Goal: Communication & Community: Share content

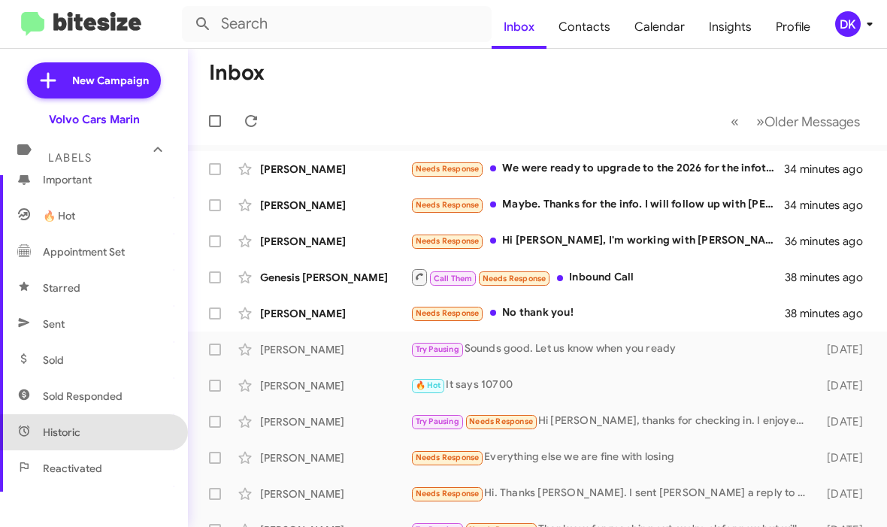
scroll to position [205, 0]
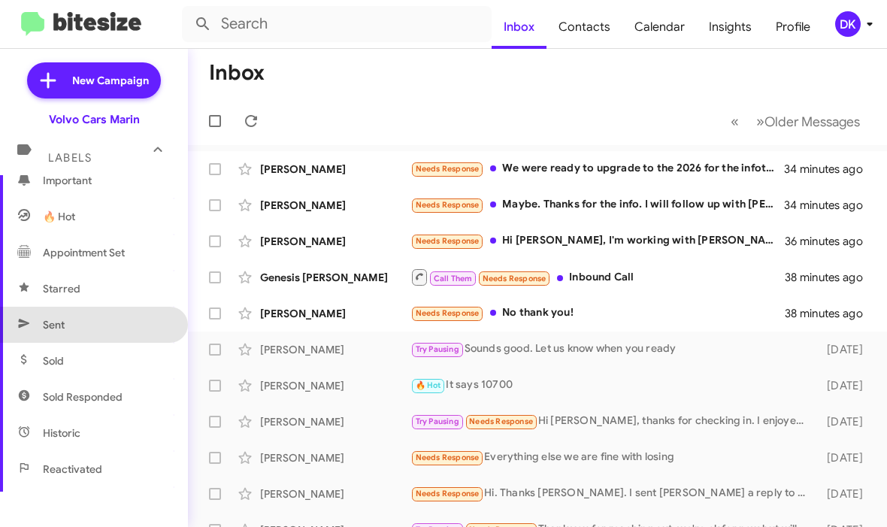
click at [67, 323] on span "Sent" at bounding box center [94, 325] width 188 height 36
type input "in:sent"
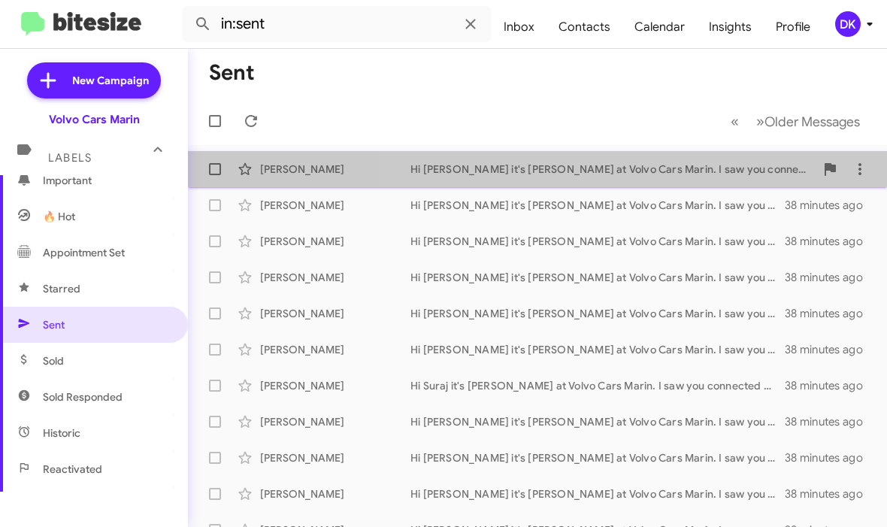
click at [692, 167] on div "Hi [PERSON_NAME] it's [PERSON_NAME] at Volvo Cars Marin. I saw you connected wi…" at bounding box center [613, 169] width 405 height 15
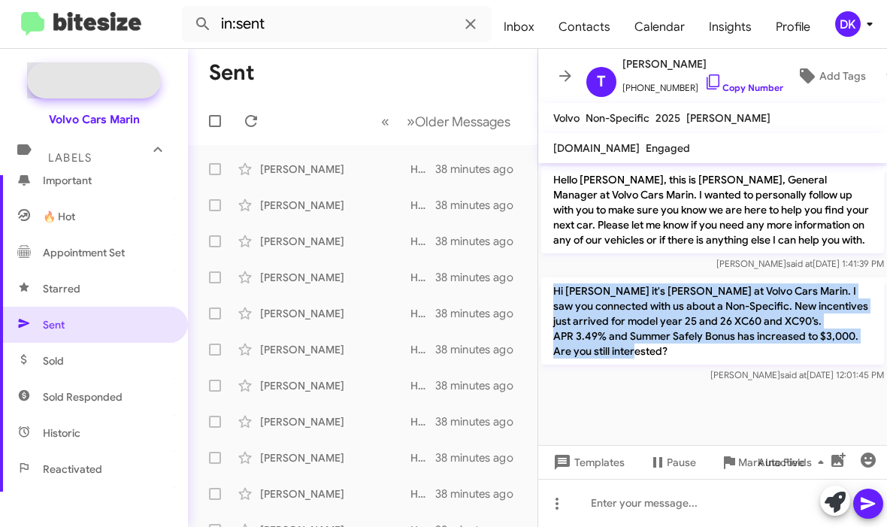
click at [102, 79] on span "New Campaign" at bounding box center [110, 80] width 77 height 15
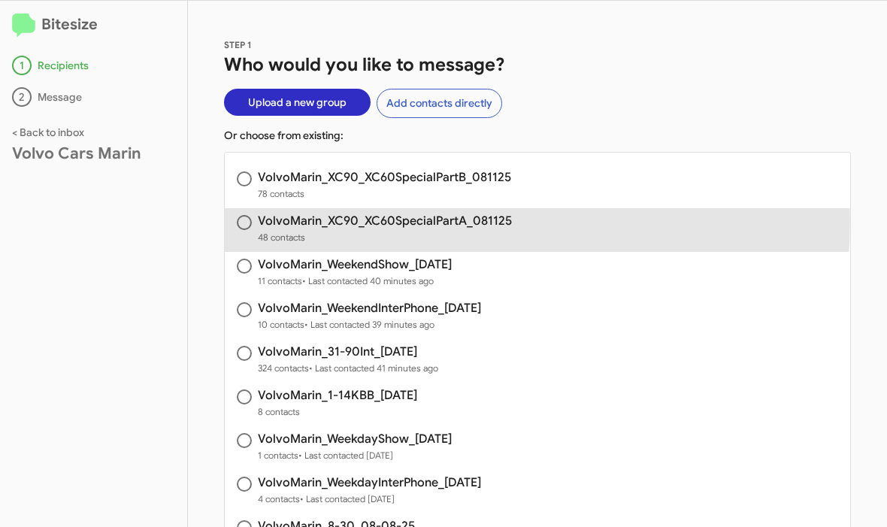
click at [384, 221] on h3 "VolvoMarin_XC90_XC60SpecialPartA_081125" at bounding box center [385, 221] width 254 height 12
radio input "true"
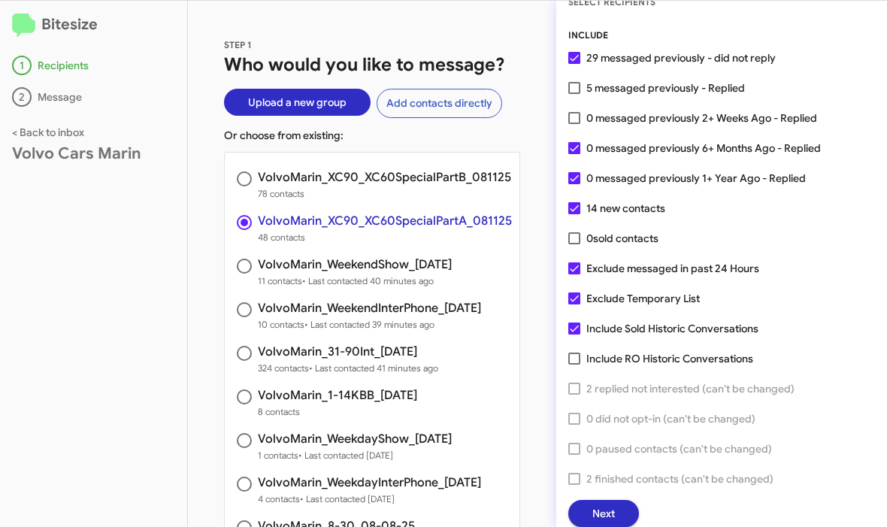
scroll to position [42, 0]
click at [605, 502] on span "Next" at bounding box center [604, 514] width 23 height 27
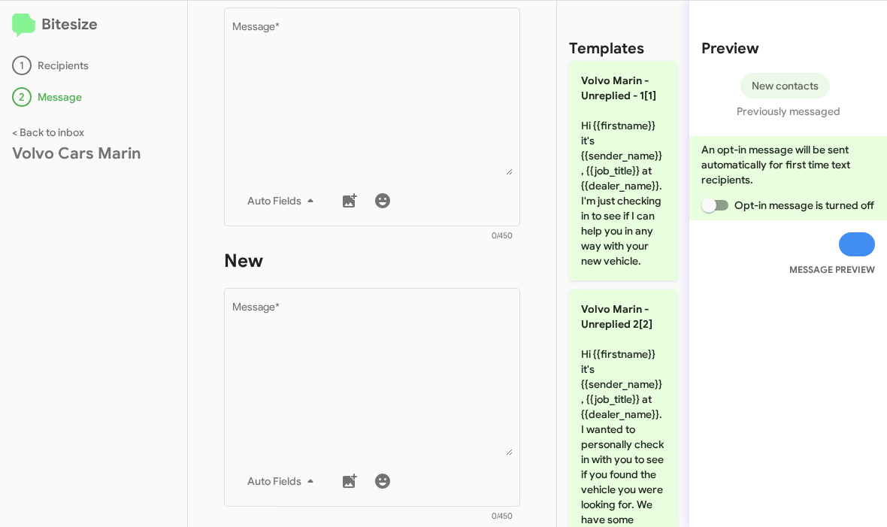
scroll to position [308, 0]
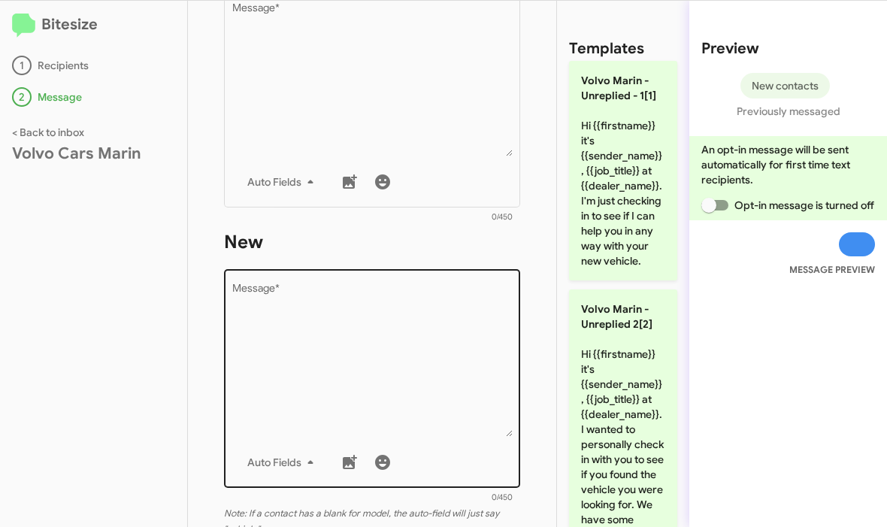
click at [268, 311] on textarea "Message *" at bounding box center [372, 360] width 281 height 153
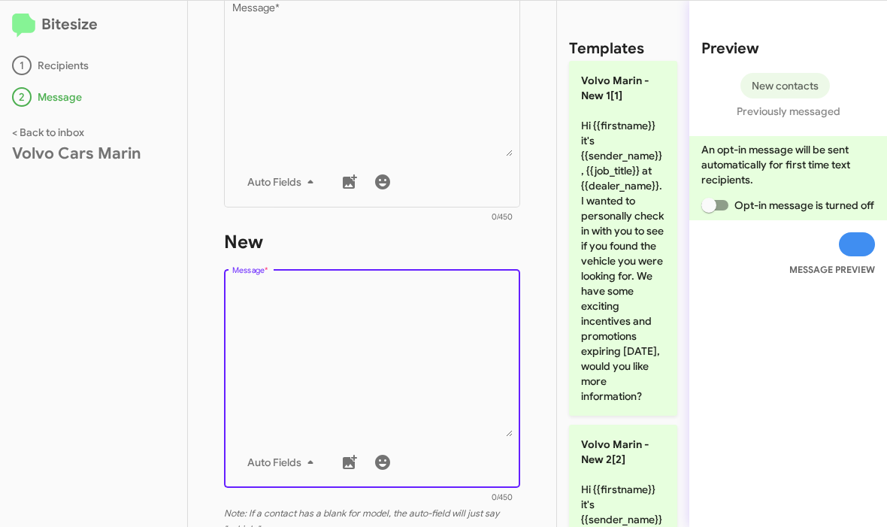
click at [247, 289] on textarea "Message *" at bounding box center [372, 360] width 281 height 153
click at [226, 288] on div "Drop image here to insert Auto Fields Message *" at bounding box center [372, 377] width 296 height 222
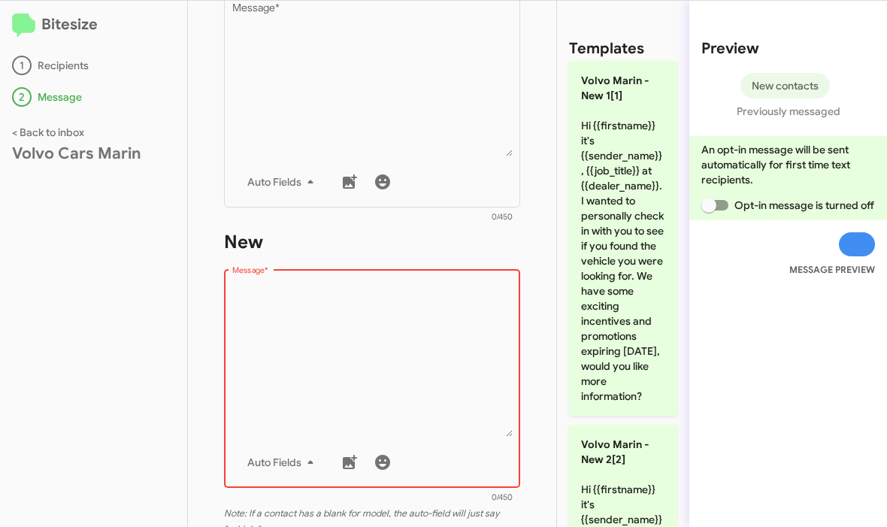
paste textarea "Hi [PERSON_NAME] it's [PERSON_NAME] at Volvo Cars Marin. I saw you connected wi…"
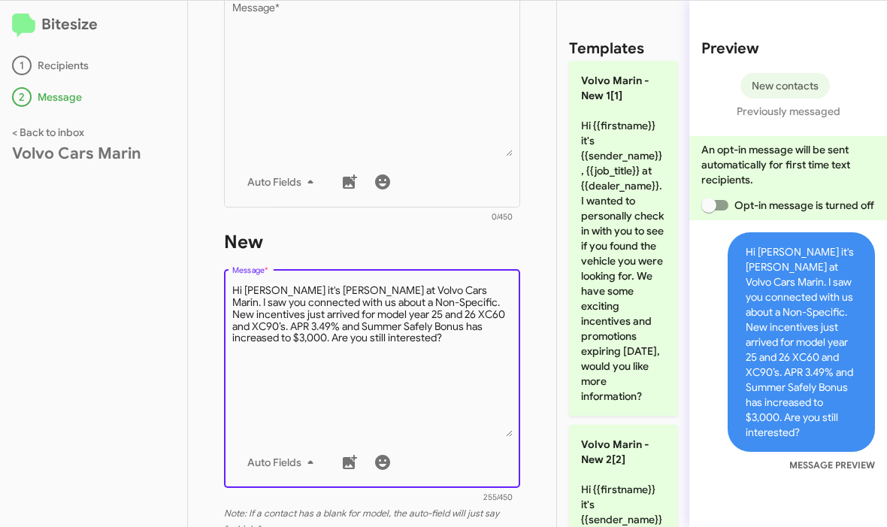
click at [264, 290] on textarea "Message *" at bounding box center [372, 360] width 281 height 153
drag, startPoint x: 264, startPoint y: 290, endPoint x: -1, endPoint y: -1, distance: 393.5
click at [0, 0] on html "Bitesize 1 Recipients 2 Message < Back to inbox Volvo Cars Marin STEP 2 What wo…" at bounding box center [443, 263] width 887 height 527
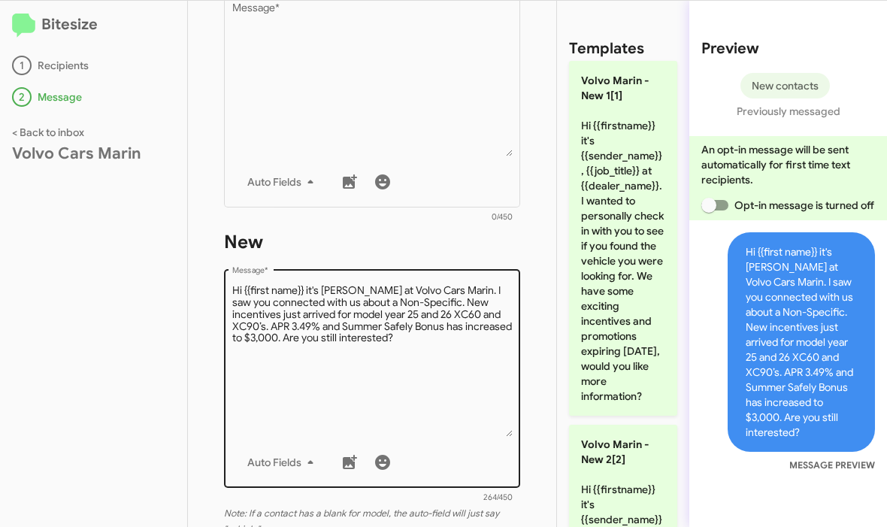
click at [273, 291] on textarea "Message *" at bounding box center [372, 360] width 281 height 153
drag, startPoint x: 273, startPoint y: 291, endPoint x: 466, endPoint y: 300, distance: 193.5
click at [0, 0] on html "Bitesize 1 Recipients 2 Message < Back to inbox Volvo Cars Marin STEP 2 What wo…" at bounding box center [443, 263] width 887 height 527
click at [466, 300] on textarea "Message *" at bounding box center [372, 360] width 281 height 153
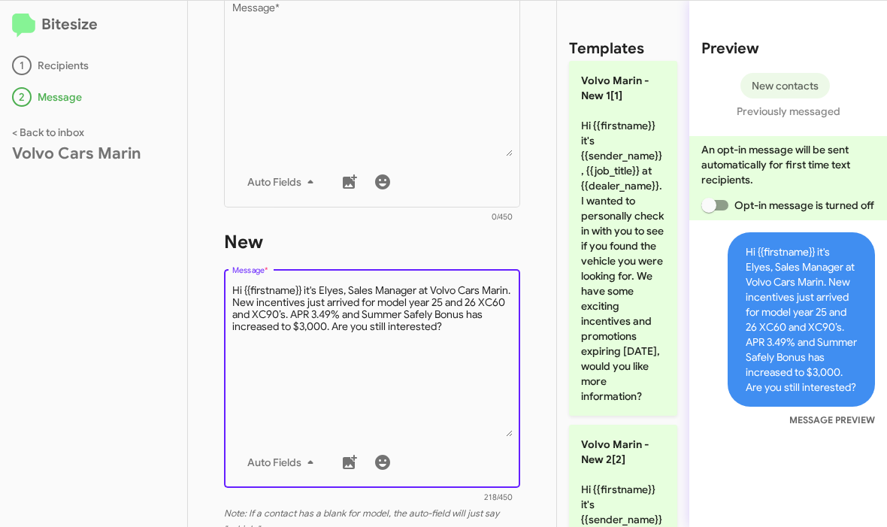
drag, startPoint x: 466, startPoint y: 300, endPoint x: -1, endPoint y: -1, distance: 555.6
click at [0, 0] on html "Bitesize 1 Recipients 2 Message < Back to inbox Volvo Cars Marin STEP 2 What wo…" at bounding box center [443, 263] width 887 height 527
click at [350, 287] on textarea "Message *" at bounding box center [372, 360] width 281 height 153
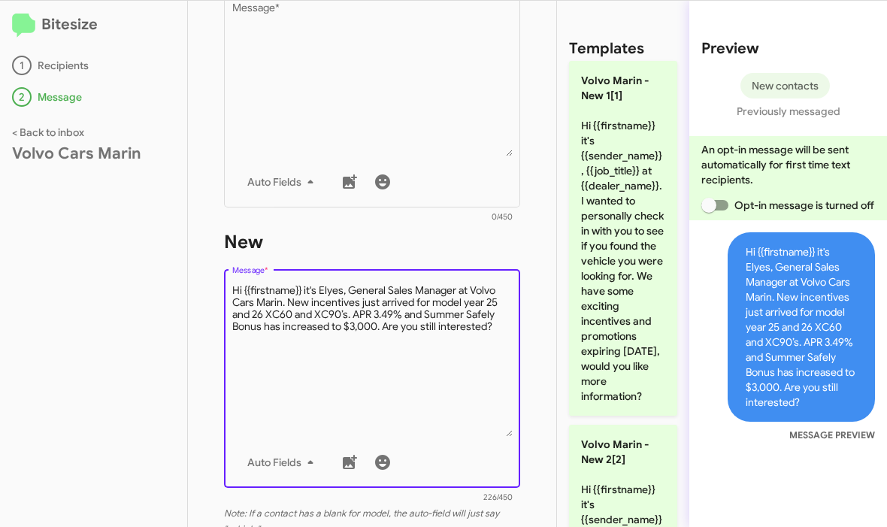
type textarea "Hi {{firstname}} it's Elyes, General Sales Manager at Volvo Cars Marin. New inc…"
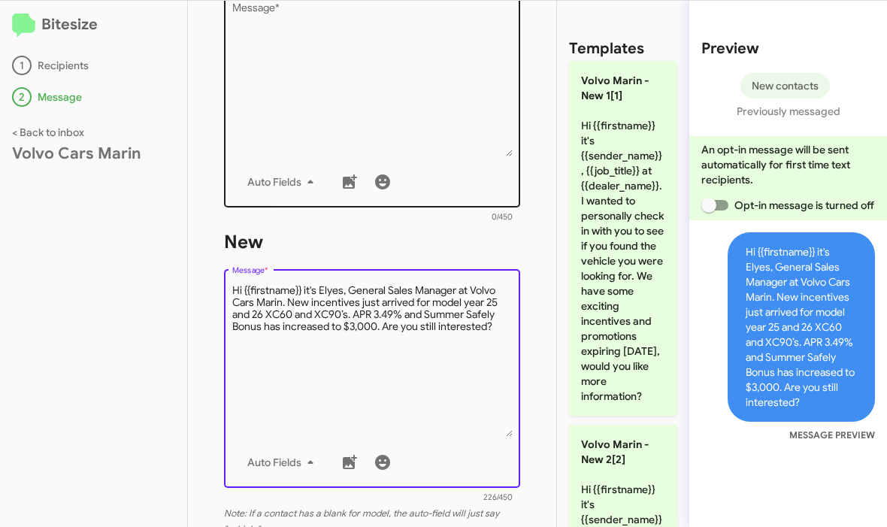
click at [301, 56] on textarea "Message *" at bounding box center [372, 79] width 281 height 153
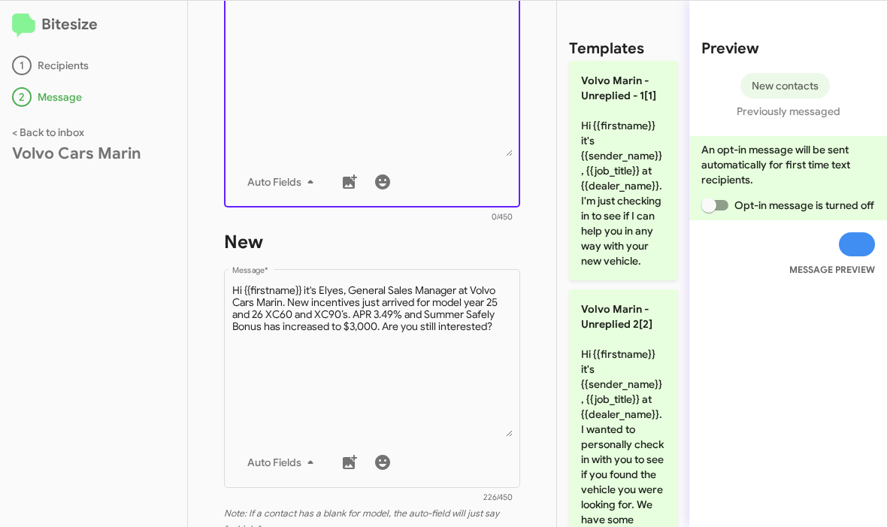
click at [308, 98] on textarea "Message *" at bounding box center [372, 79] width 281 height 153
paste textarea "Hi {{firstname}} it's Elyes, General Sales Manager at Volvo Cars Marin. New inc…"
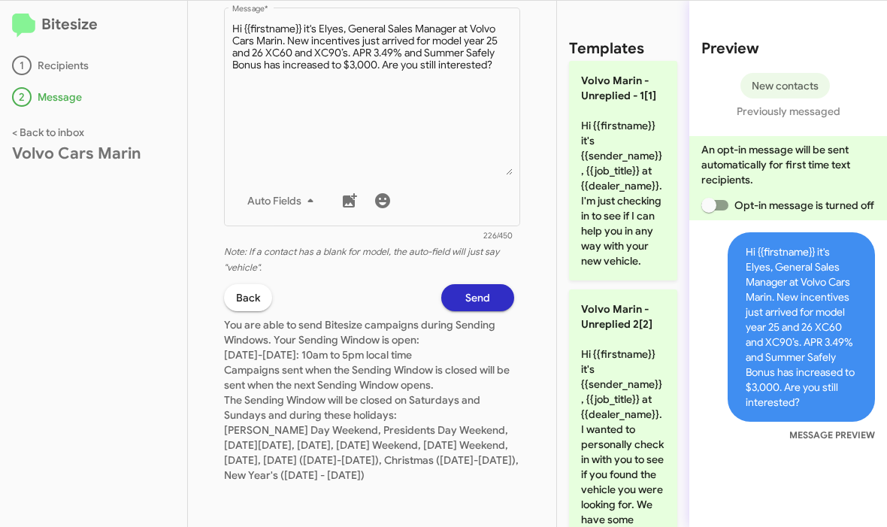
scroll to position [569, 0]
type textarea "Hi {{firstname}} it's Elyes, General Sales Manager at Volvo Cars Marin. New inc…"
click at [494, 292] on button "Send" at bounding box center [477, 299] width 73 height 27
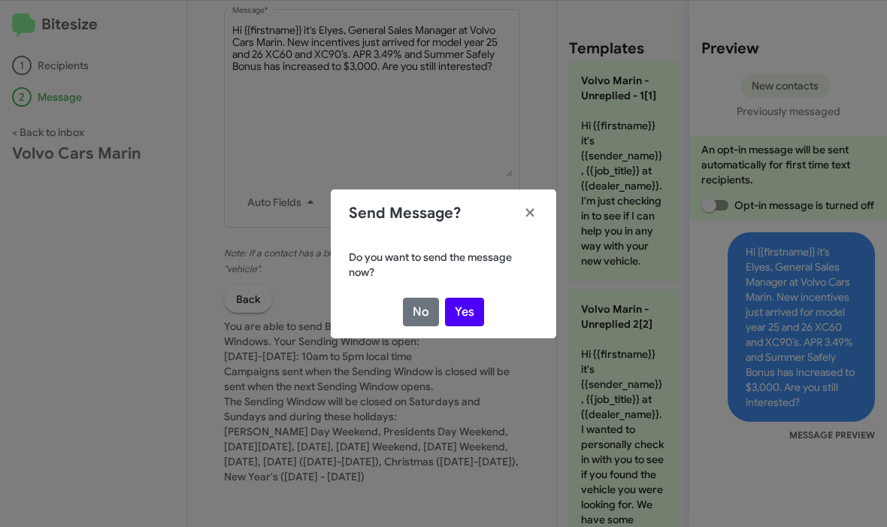
click at [475, 311] on button "Yes" at bounding box center [464, 312] width 39 height 29
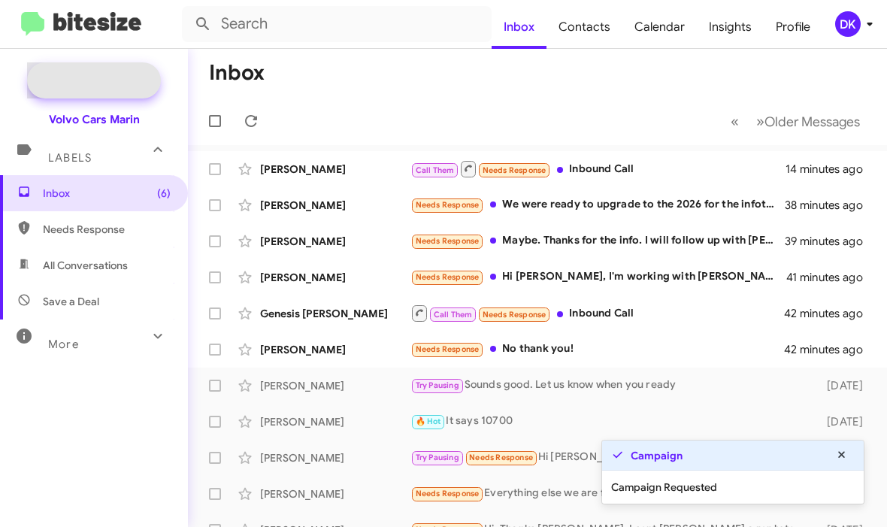
click at [138, 78] on span "New Campaign" at bounding box center [110, 80] width 77 height 15
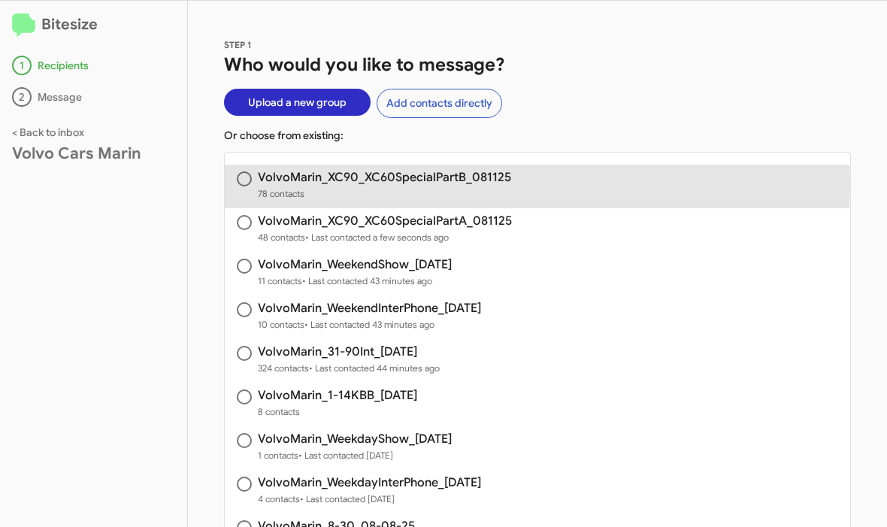
click at [295, 181] on h3 "VolvoMarin_XC90_XC60SpecialPartB_081125" at bounding box center [384, 177] width 253 height 12
radio input "true"
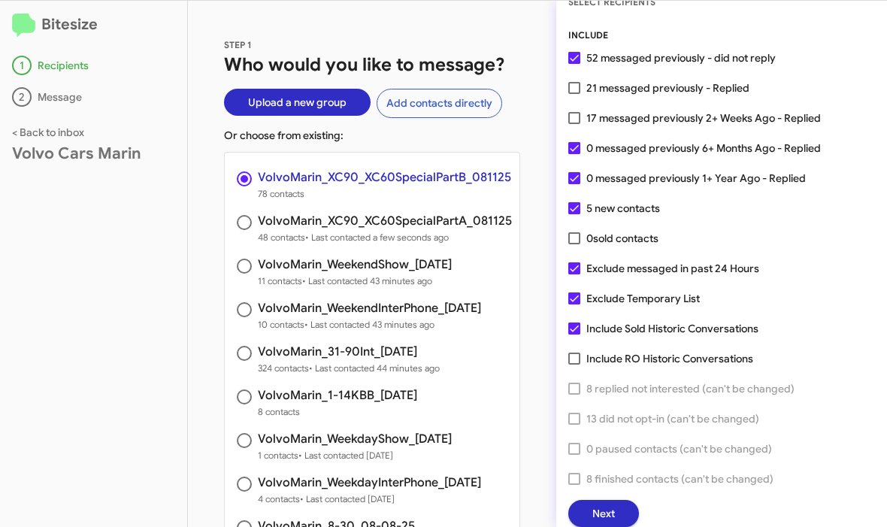
scroll to position [42, 0]
click at [606, 513] on span "Next" at bounding box center [604, 514] width 23 height 27
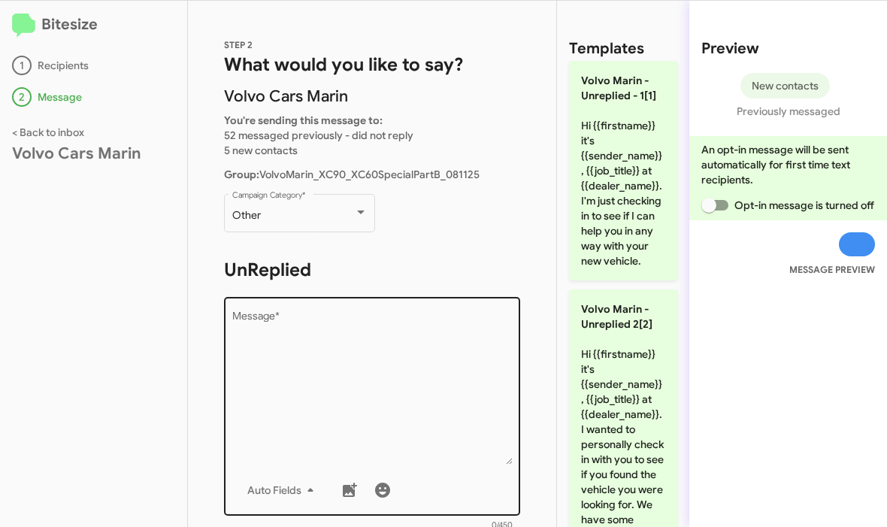
click at [265, 314] on textarea "Message *" at bounding box center [372, 387] width 281 height 153
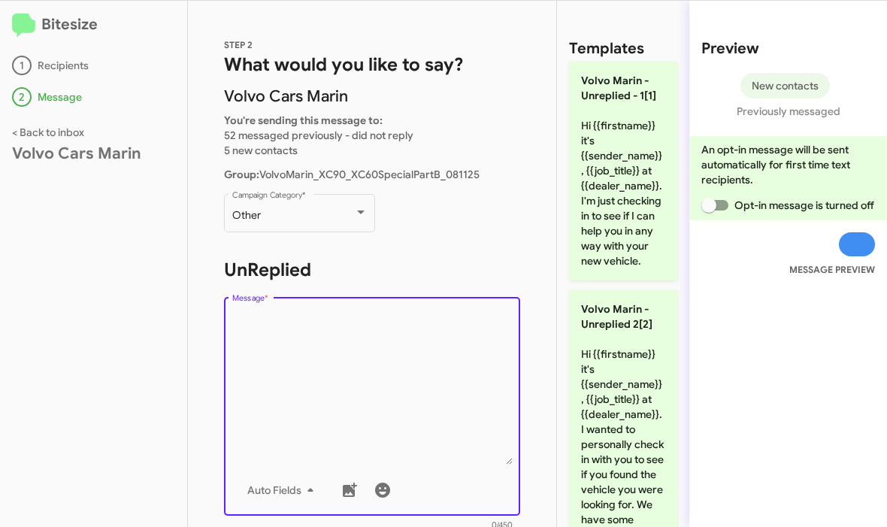
click at [241, 314] on textarea "Message *" at bounding box center [372, 387] width 281 height 153
paste textarea "Hi {{firstname}} it's Elyes, General Sales Manager at Volvo Cars Marin. New inc…"
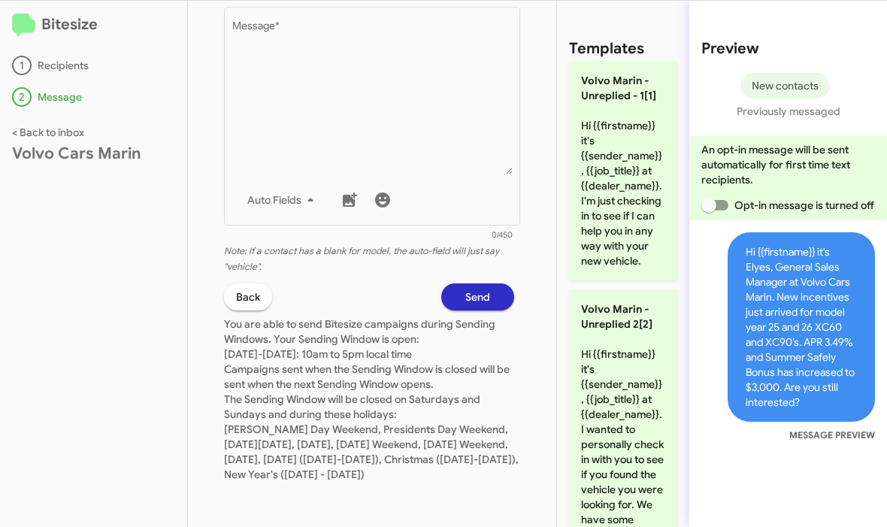
type textarea "Hi {{firstname}} it's Elyes, General Sales Manager at Volvo Cars Marin. New inc…"
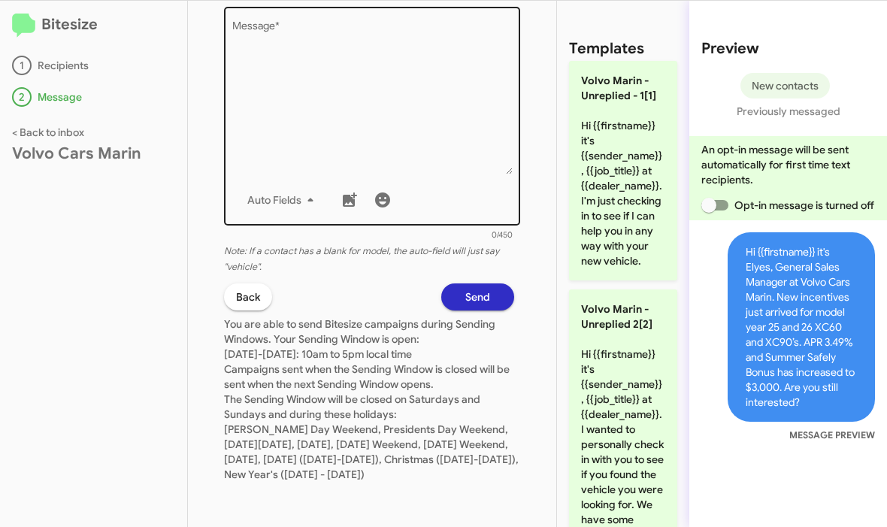
click at [272, 50] on textarea "Message *" at bounding box center [372, 97] width 281 height 153
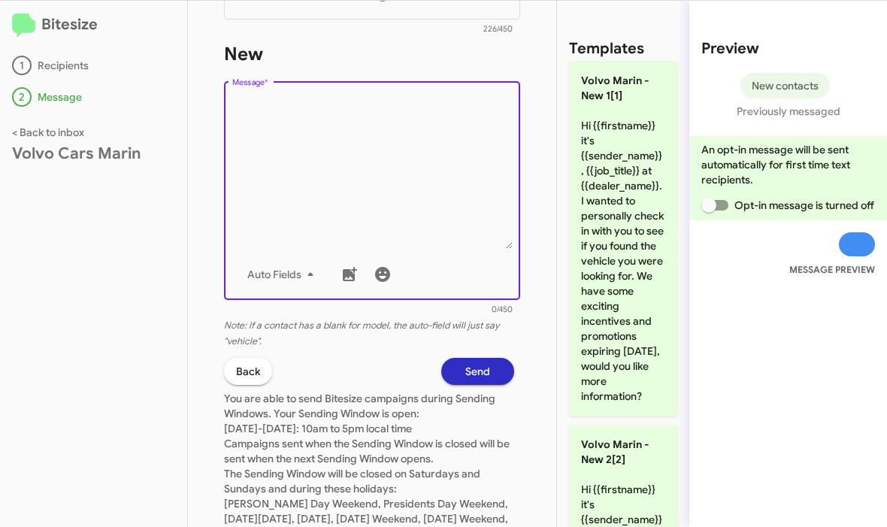
scroll to position [488, 0]
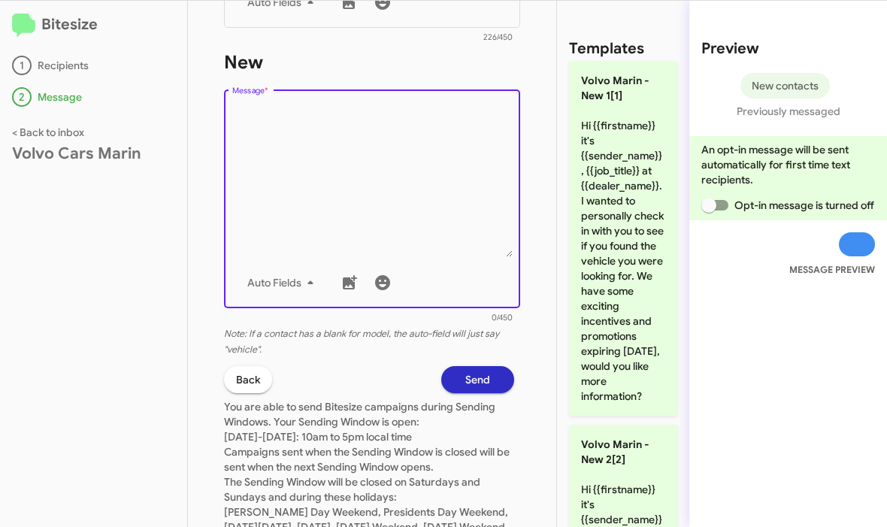
paste textarea "Hi {{firstname}} it's Elyes, General Sales Manager at Volvo Cars Marin. New inc…"
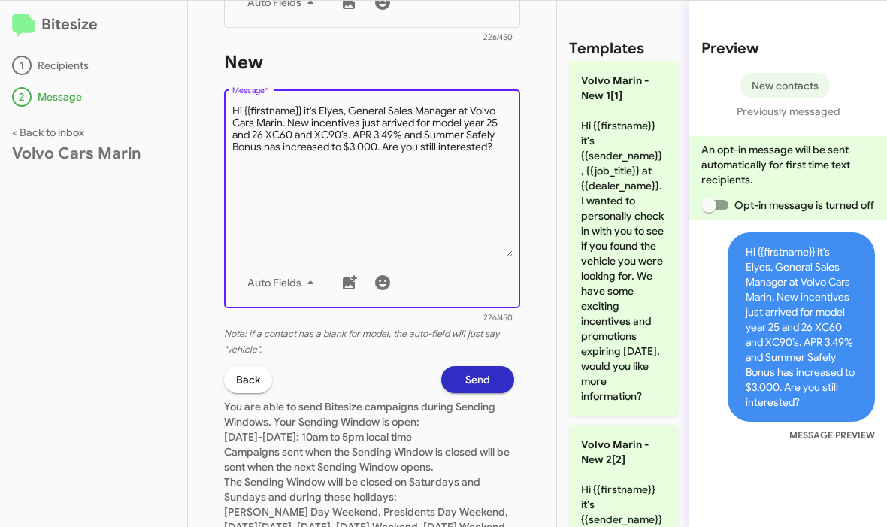
type textarea "Hi {{firstname}} it's Elyes, General Sales Manager at Volvo Cars Marin. New inc…"
click at [0, 0] on html "Bitesize 1 Recipients 2 Message < Back to inbox Volvo Cars Marin STEP 2 What wo…" at bounding box center [443, 263] width 887 height 527
click at [493, 381] on button "Send" at bounding box center [477, 379] width 73 height 27
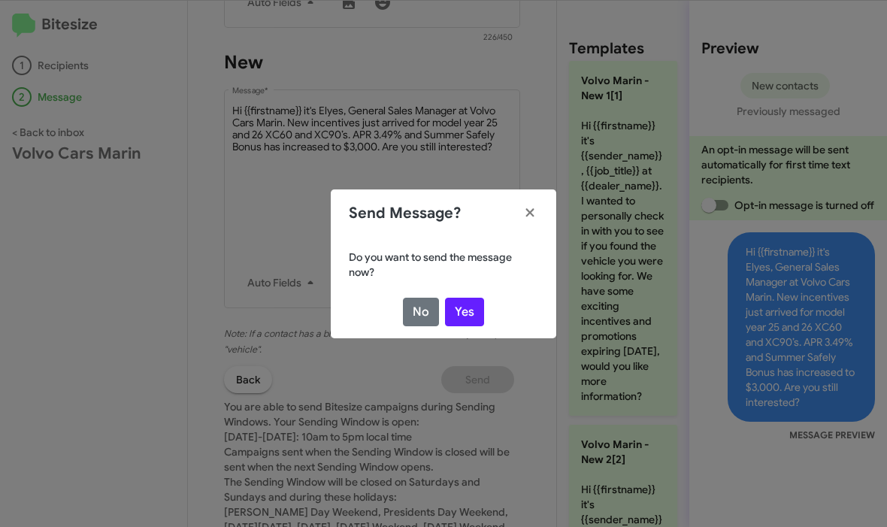
click at [0, 0] on html "Bitesize 1 Recipients 2 Message < Back to inbox Volvo Cars Marin STEP 2 What wo…" at bounding box center [443, 263] width 887 height 527
click at [467, 313] on button "Yes" at bounding box center [464, 312] width 39 height 29
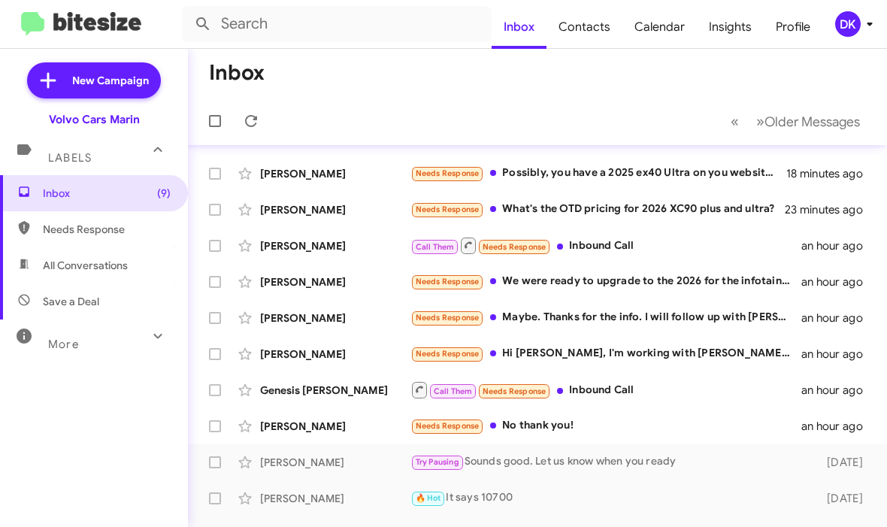
scroll to position [31, 0]
